Goal: Task Accomplishment & Management: Manage account settings

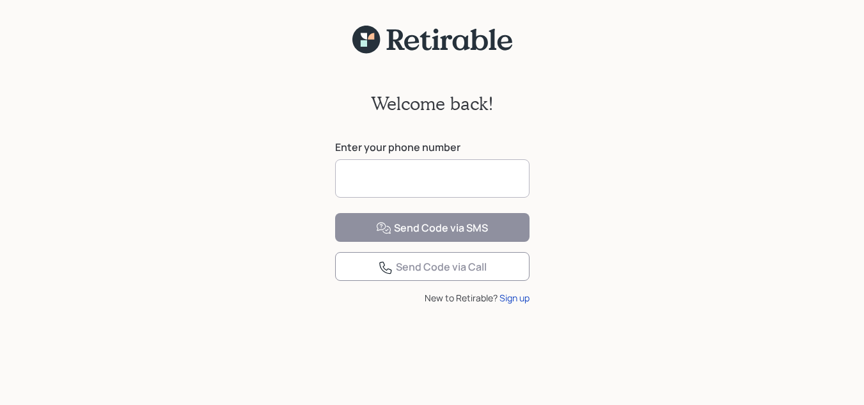
click at [401, 181] on input at bounding box center [432, 178] width 194 height 38
click at [467, 175] on input "**********" at bounding box center [432, 178] width 194 height 38
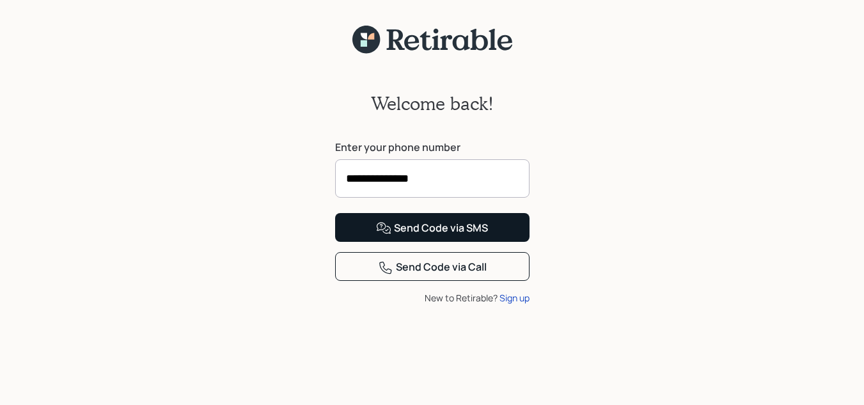
type input "**********"
click at [428, 242] on button "Send Code via SMS" at bounding box center [432, 227] width 194 height 29
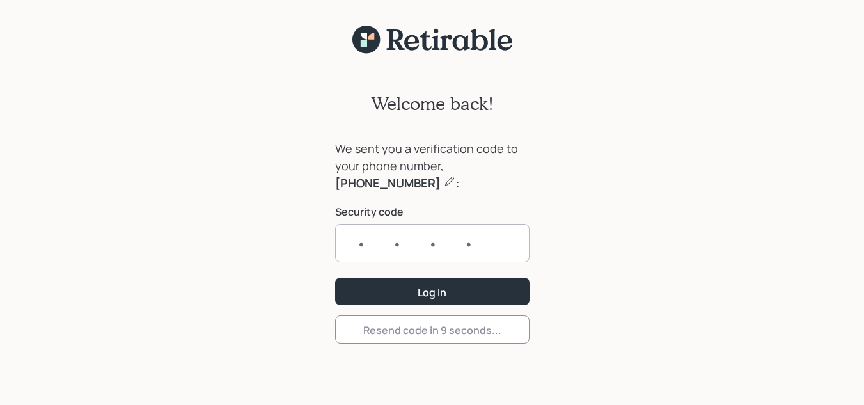
click at [429, 242] on input "text" at bounding box center [432, 243] width 194 height 38
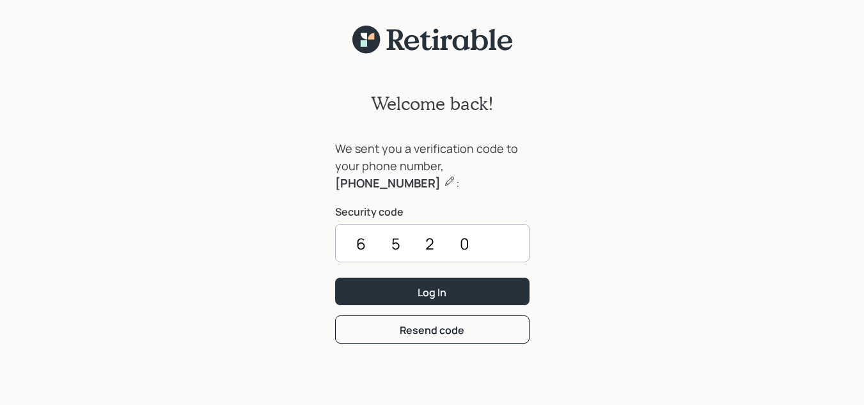
type input "6520"
click at [335, 277] on button "Log In" at bounding box center [432, 290] width 194 height 27
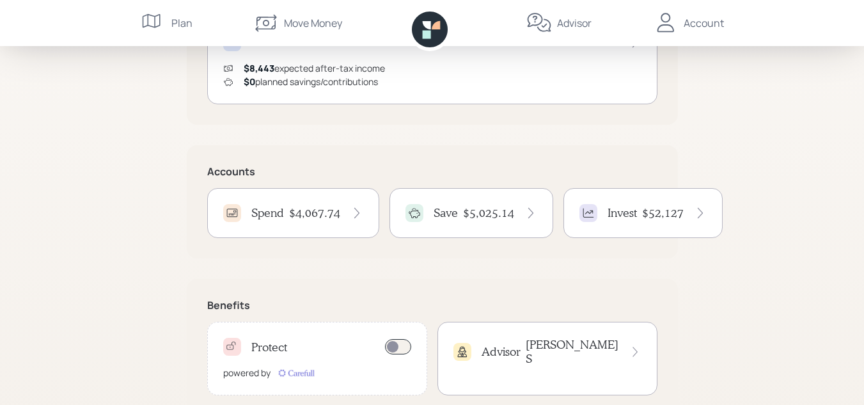
scroll to position [320, 0]
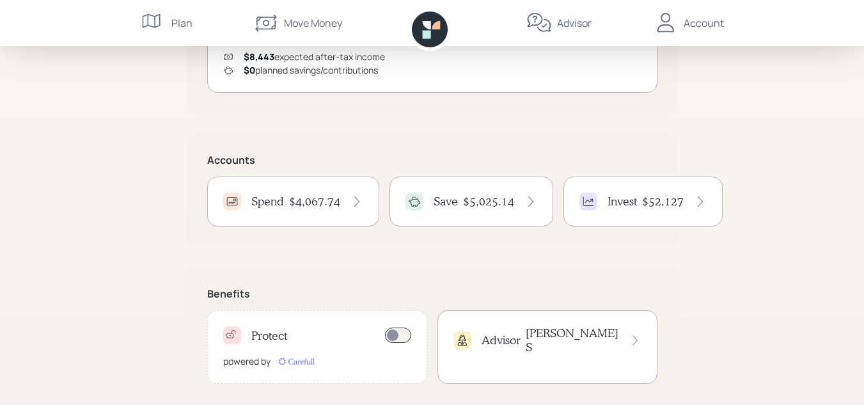
click at [278, 214] on div "Spend $4,067.74" at bounding box center [293, 201] width 172 height 50
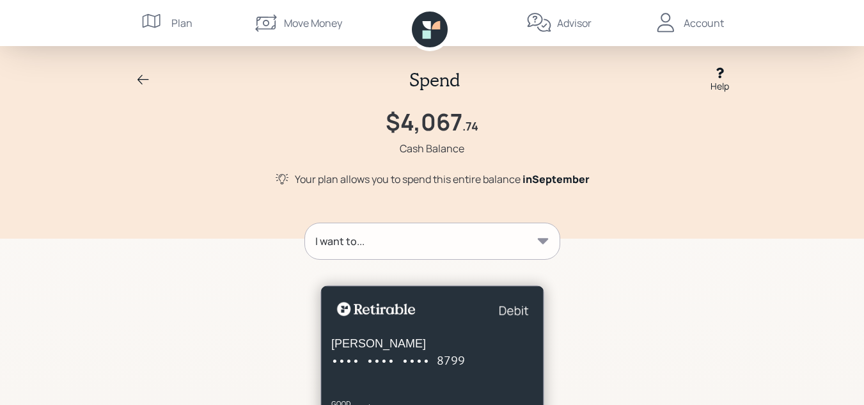
click at [146, 78] on icon at bounding box center [143, 79] width 15 height 15
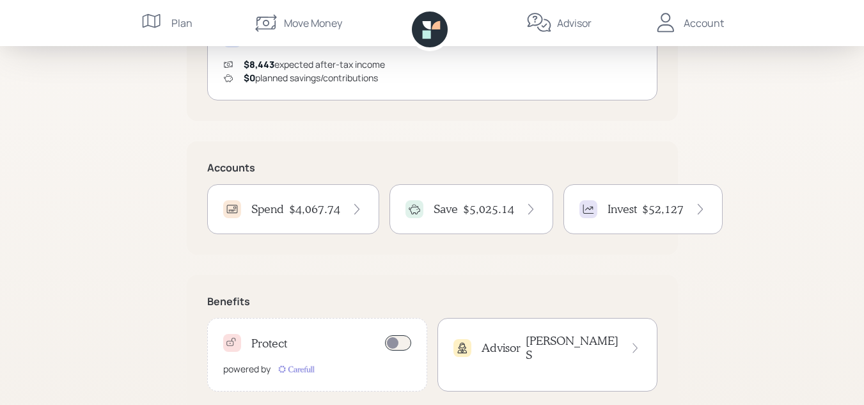
scroll to position [339, 0]
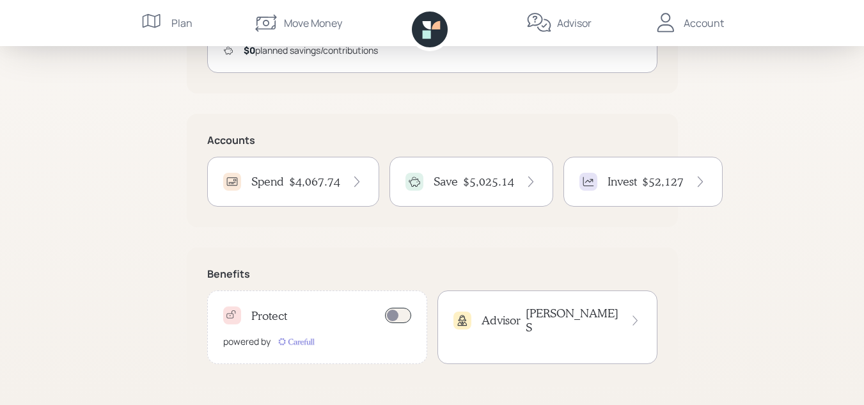
click at [619, 196] on div "Invest $52,127" at bounding box center [642, 182] width 159 height 50
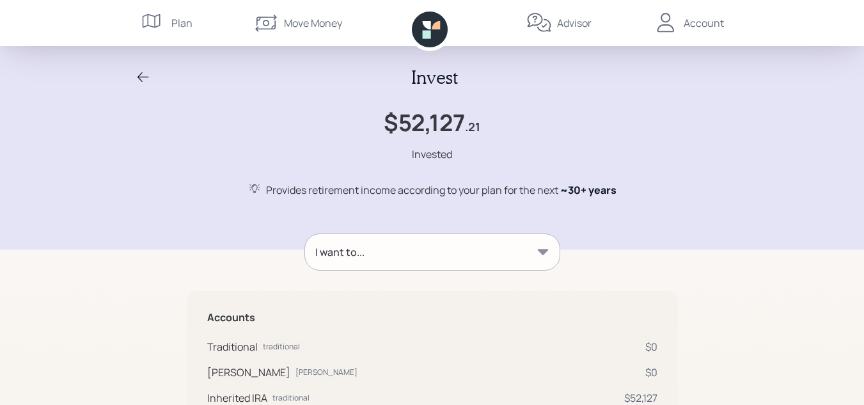
click at [146, 78] on icon at bounding box center [143, 77] width 15 height 15
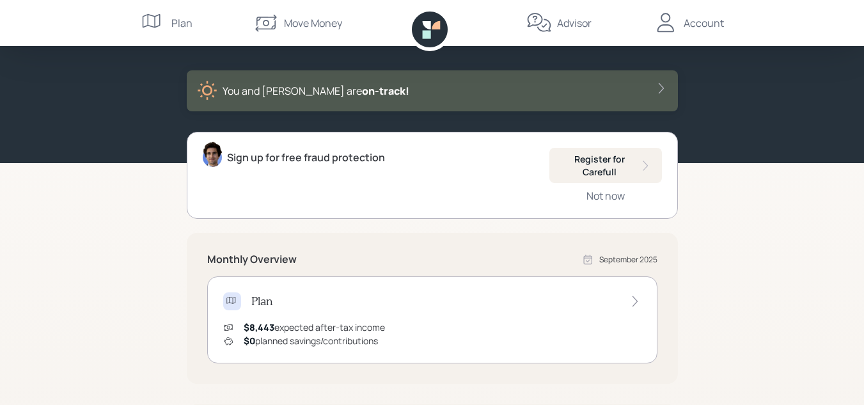
scroll to position [256, 0]
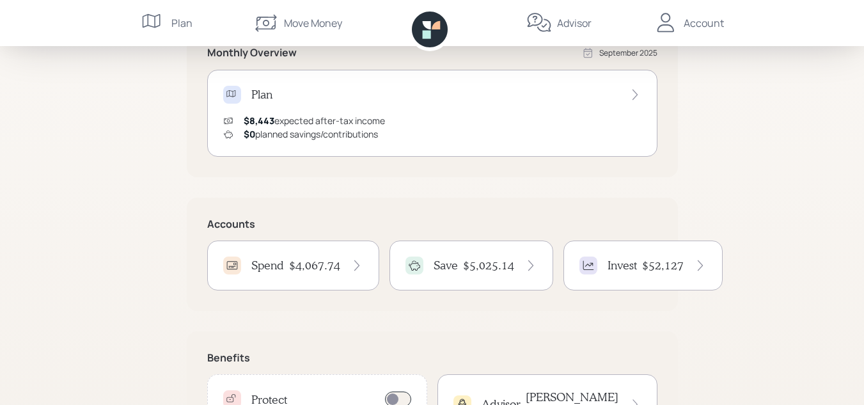
click at [473, 276] on div "Save $5,025.14" at bounding box center [471, 265] width 164 height 50
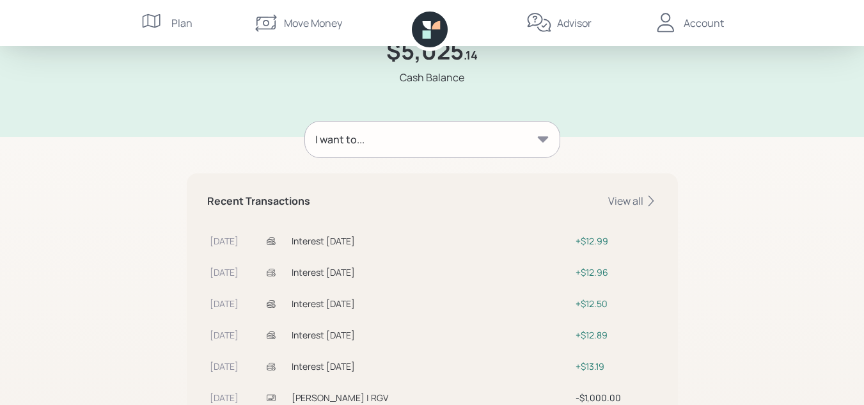
scroll to position [128, 0]
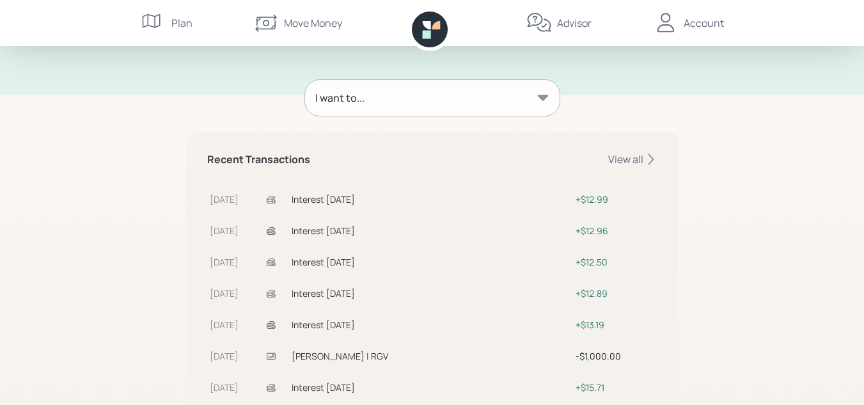
click at [380, 107] on div "I want to..." at bounding box center [432, 98] width 254 height 36
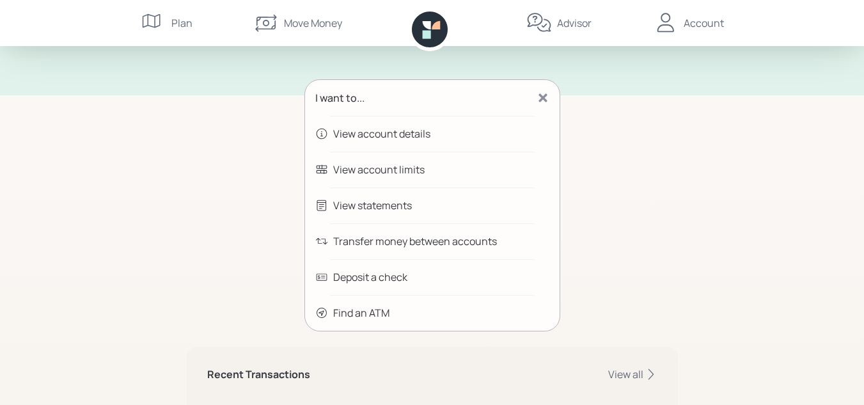
click at [127, 198] on div "Save Help $5,025 .14 Cash Balance I want to... View account details View accoun…" at bounding box center [432, 319] width 864 height 894
click at [297, 27] on div "Move Money" at bounding box center [313, 22] width 58 height 15
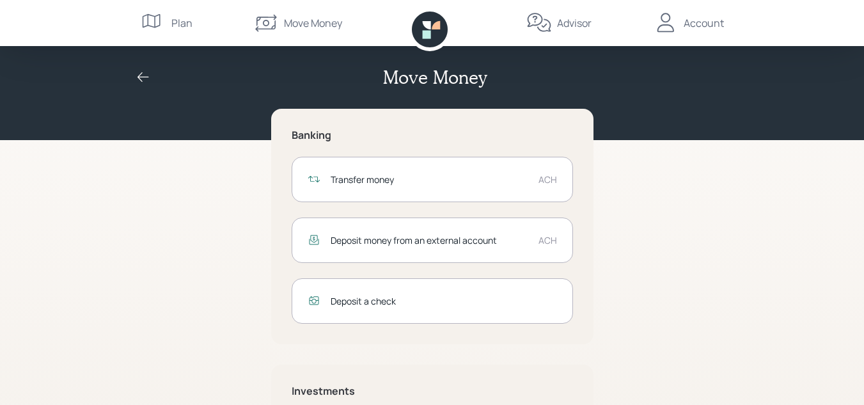
click at [410, 188] on div "Transfer money ACH" at bounding box center [432, 179] width 281 height 45
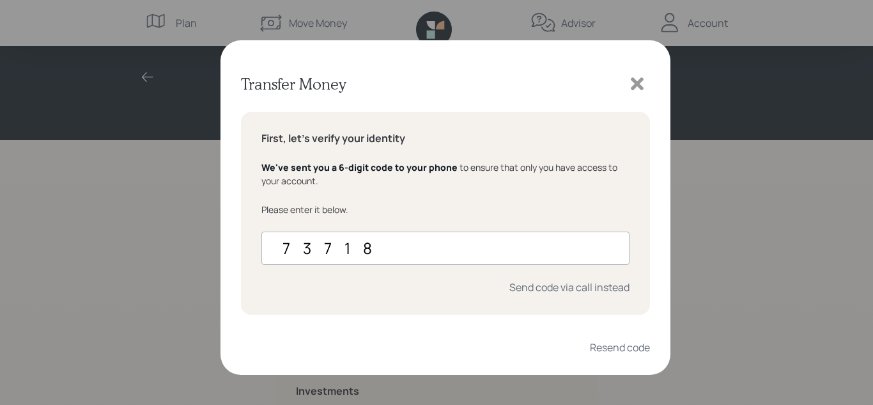
type input "737180"
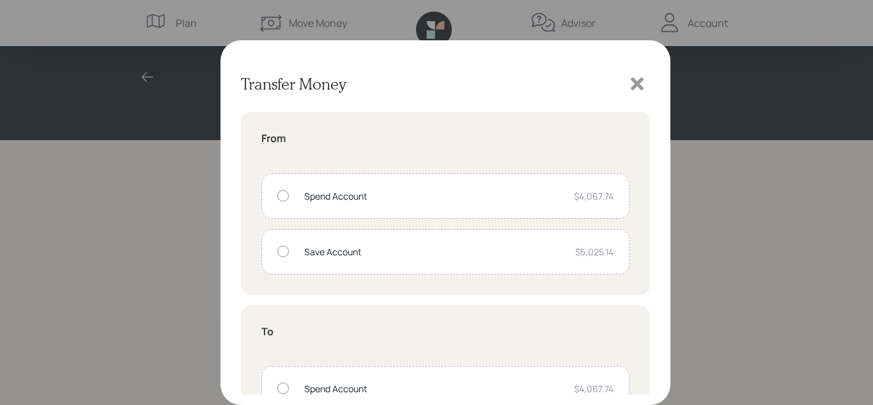
click at [281, 251] on div at bounding box center [283, 251] width 12 height 12
radio input "true"
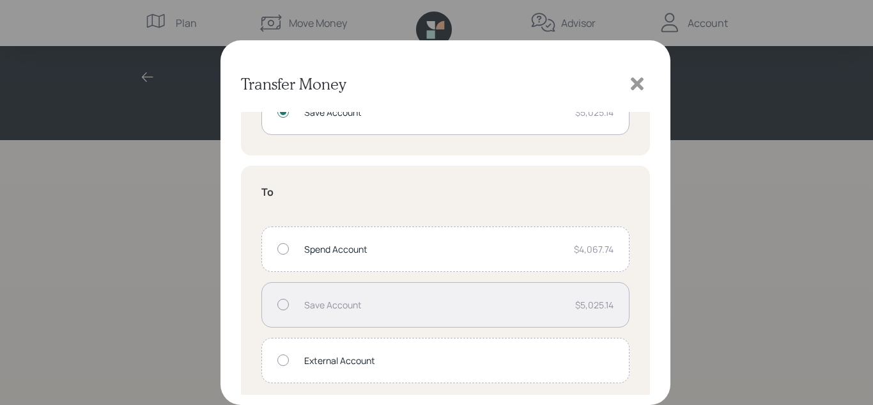
scroll to position [148, 0]
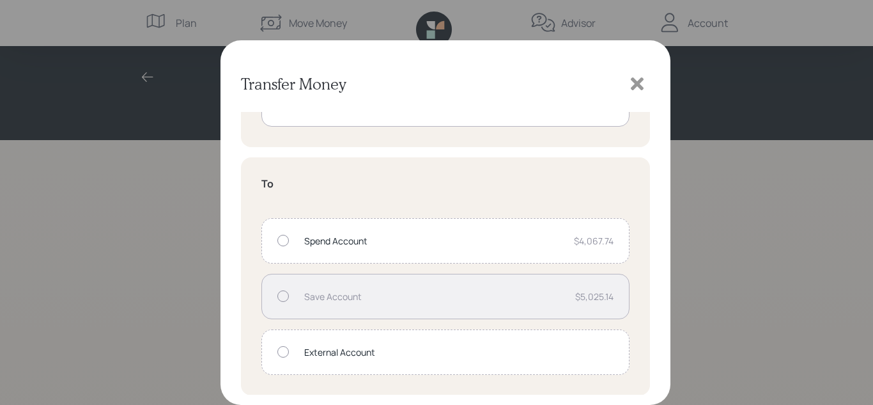
click at [319, 348] on div "External Account" at bounding box center [458, 351] width 309 height 13
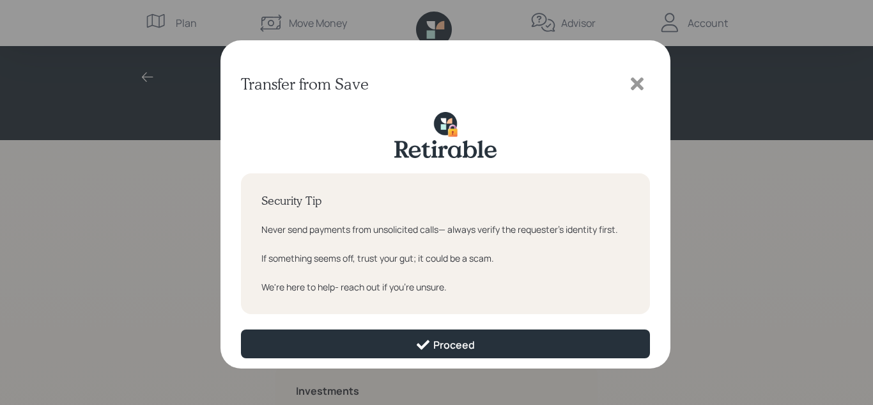
scroll to position [0, 0]
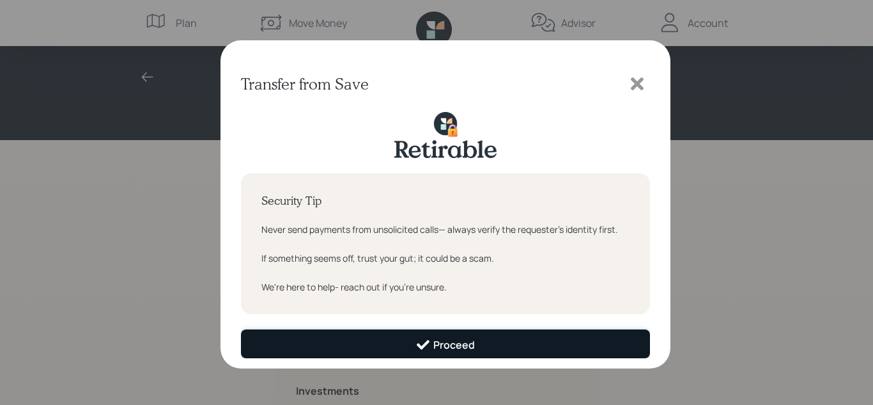
click at [454, 337] on div "Proceed" at bounding box center [445, 344] width 59 height 15
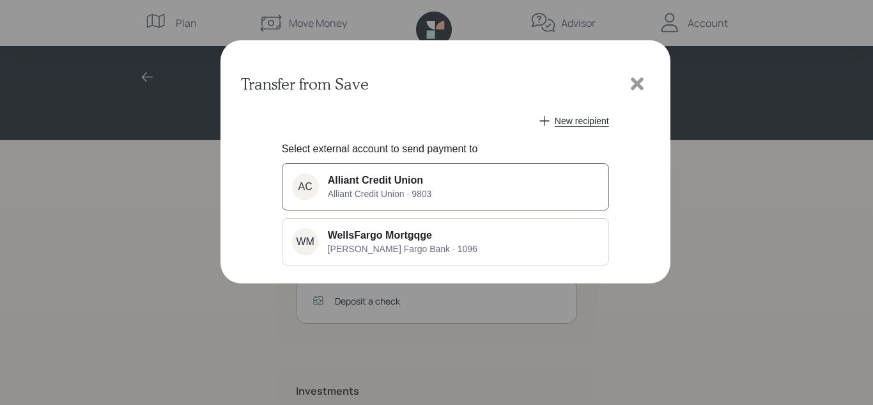
click at [348, 190] on span "Alliant Credit Union · 9803" at bounding box center [380, 194] width 104 height 10
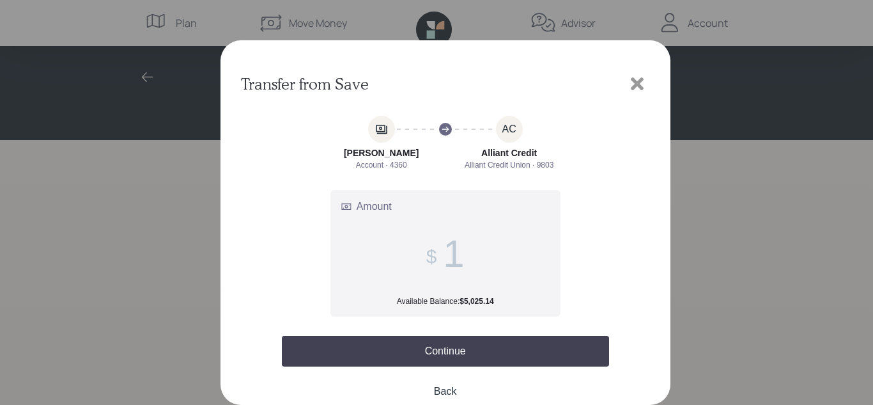
click at [437, 251] on span "1" at bounding box center [445, 253] width 38 height 44
click at [443, 251] on input "1" at bounding box center [453, 253] width 21 height 44
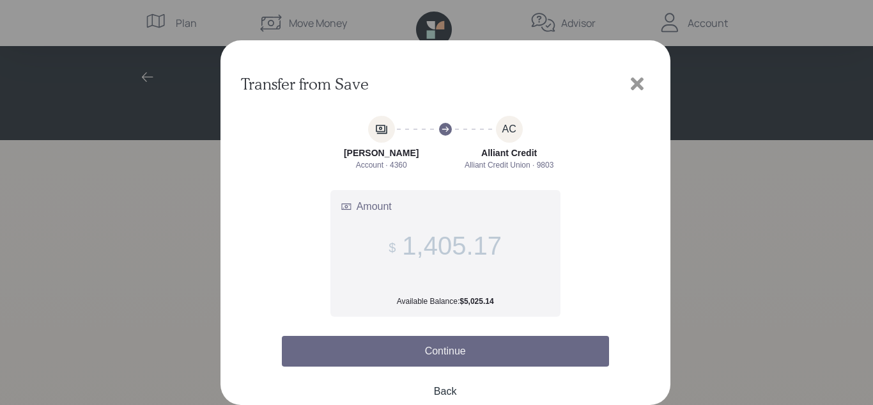
type input "1,405.17"
click at [449, 355] on button "Continue" at bounding box center [445, 351] width 327 height 31
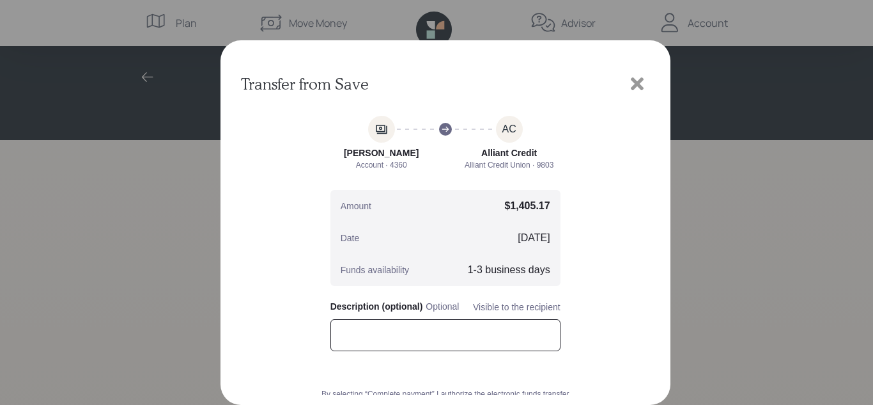
click at [354, 329] on input "text" at bounding box center [446, 335] width 230 height 32
type input "t"
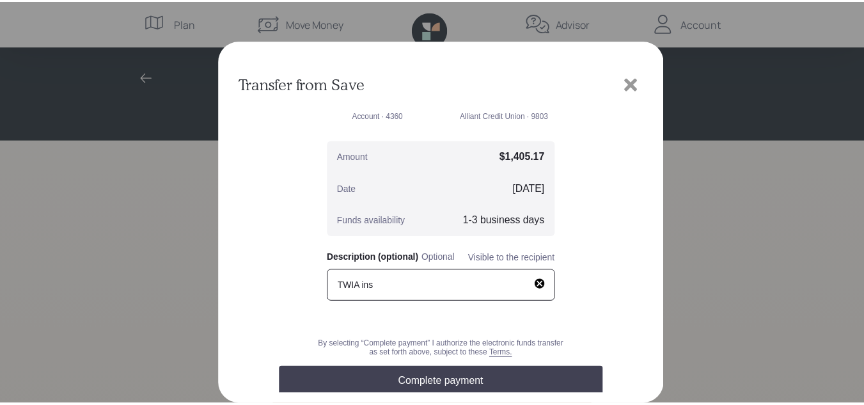
scroll to position [93, 0]
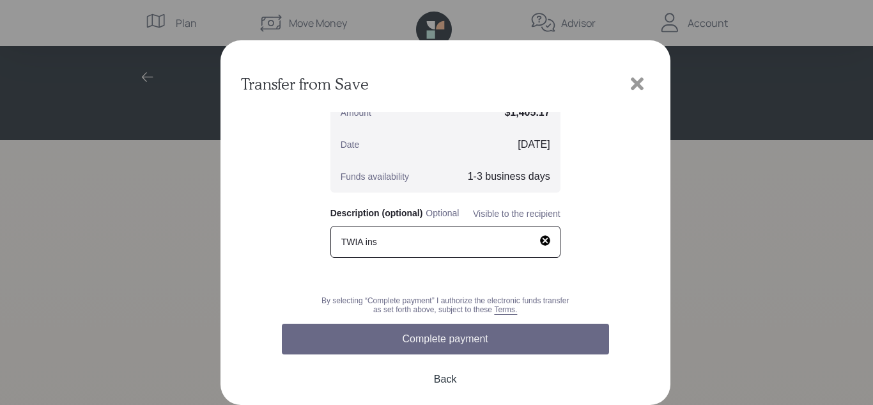
type input "TWIA ins"
click at [418, 348] on button "Complete payment" at bounding box center [445, 338] width 327 height 31
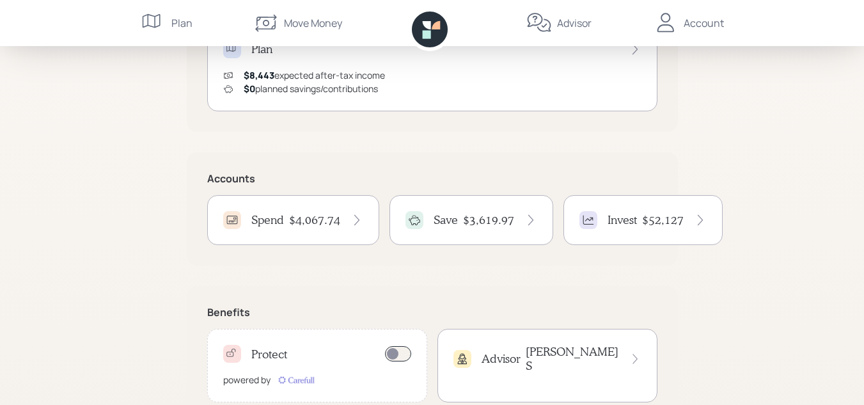
scroll to position [339, 0]
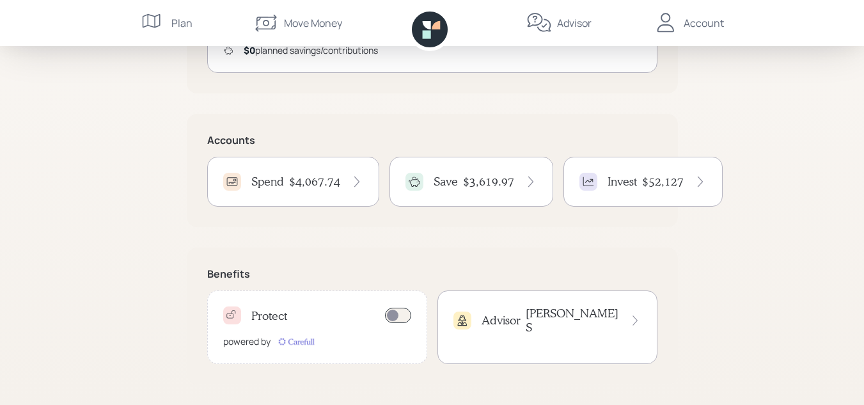
click at [357, 178] on icon at bounding box center [356, 181] width 13 height 13
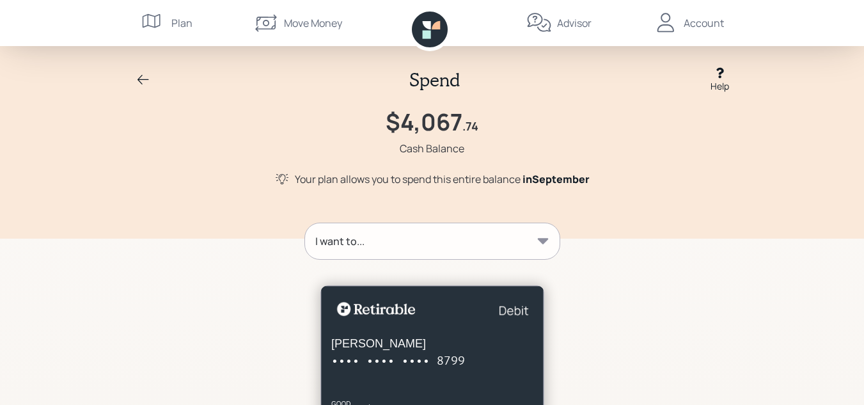
click at [412, 255] on div "I want to..." at bounding box center [432, 241] width 254 height 36
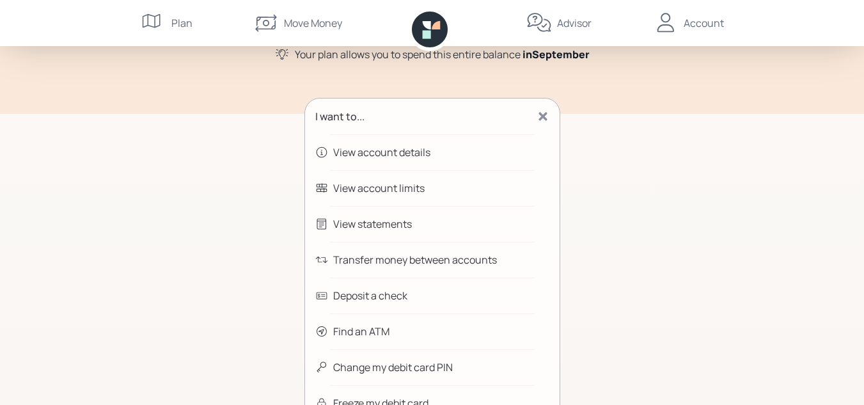
scroll to position [128, 0]
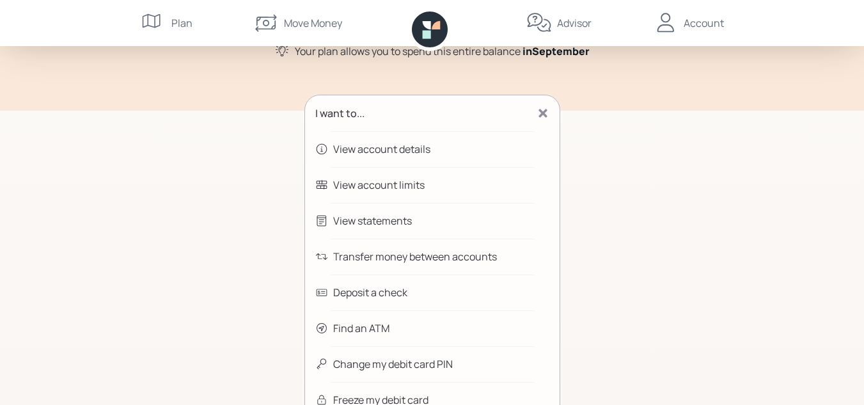
click at [380, 158] on div "View account details" at bounding box center [432, 149] width 254 height 36
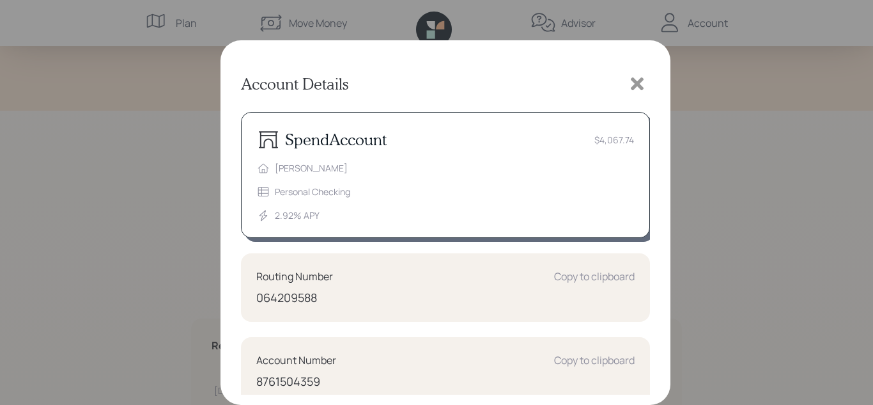
click at [636, 86] on icon at bounding box center [637, 83] width 13 height 13
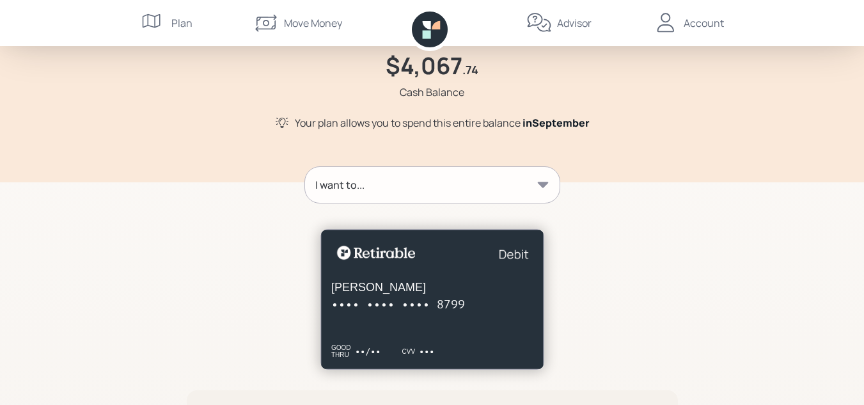
scroll to position [0, 0]
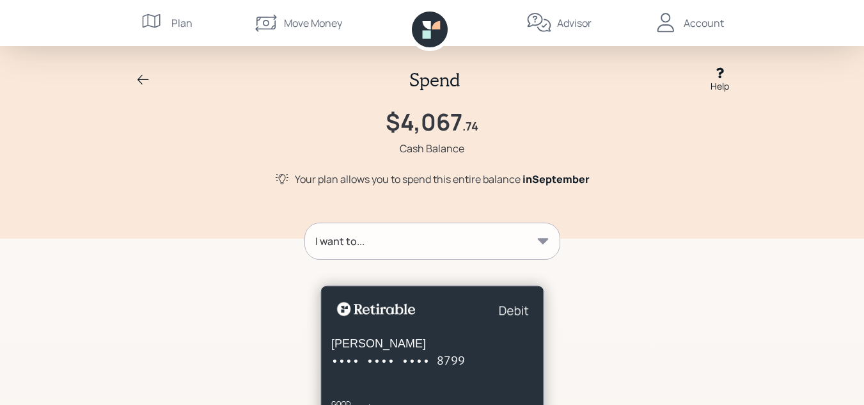
click at [134, 85] on div "Spend Help" at bounding box center [432, 79] width 614 height 26
click at [143, 77] on icon at bounding box center [143, 79] width 15 height 15
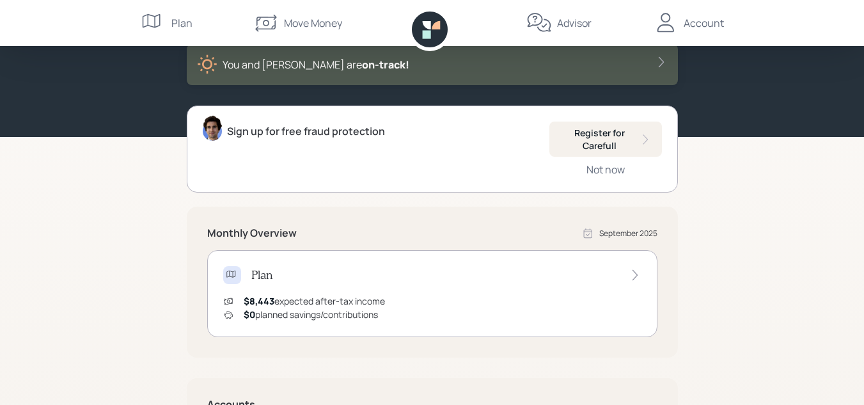
scroll to position [320, 0]
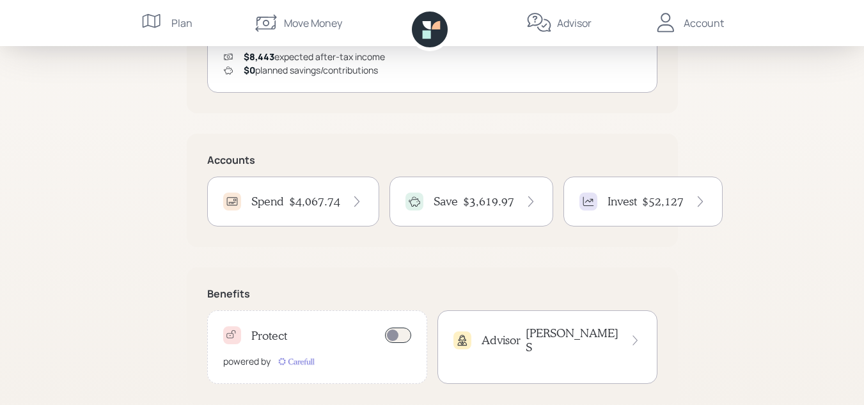
click at [461, 212] on div "Save $3,619.97" at bounding box center [471, 201] width 164 height 50
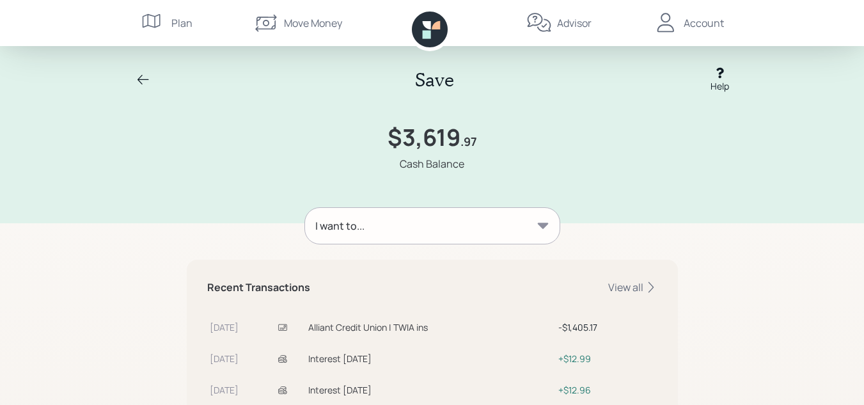
click at [387, 236] on div "I want to..." at bounding box center [432, 226] width 254 height 36
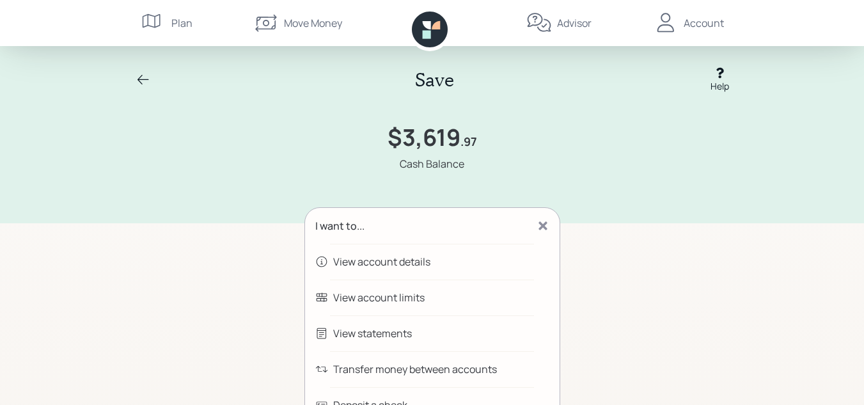
click at [395, 267] on div "View account details" at bounding box center [381, 261] width 97 height 15
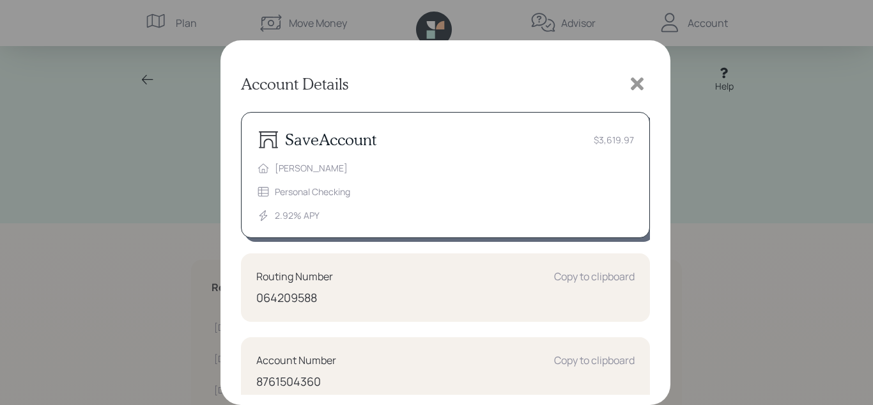
click at [631, 84] on icon at bounding box center [637, 83] width 19 height 19
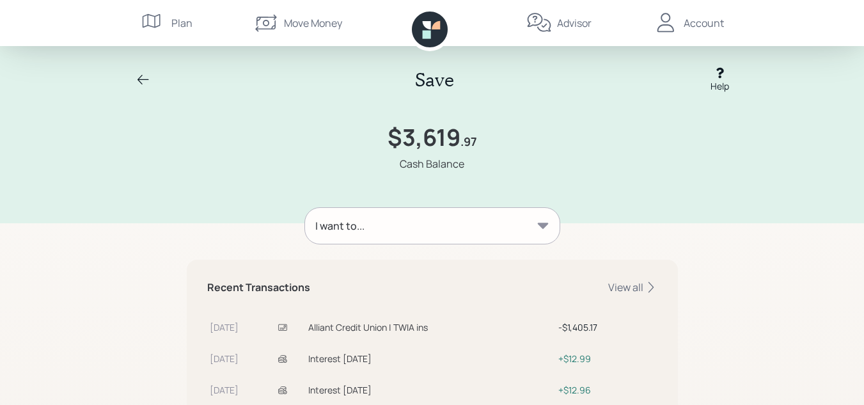
click at [676, 29] on icon at bounding box center [666, 23] width 26 height 26
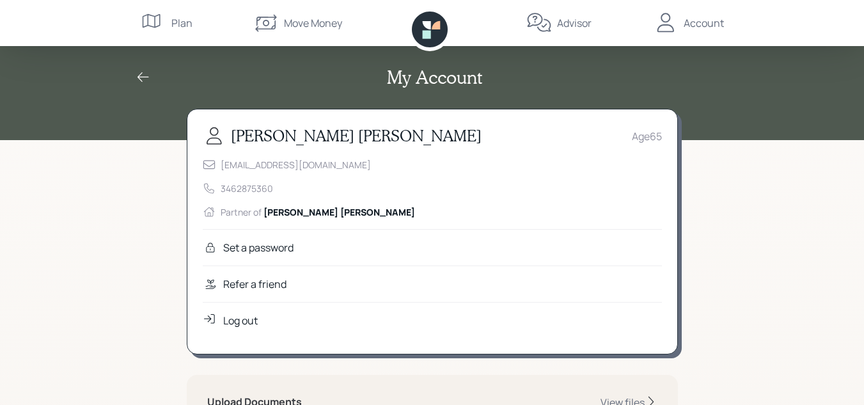
click at [242, 320] on div "Log out" at bounding box center [240, 320] width 35 height 15
